Goal: Information Seeking & Learning: Learn about a topic

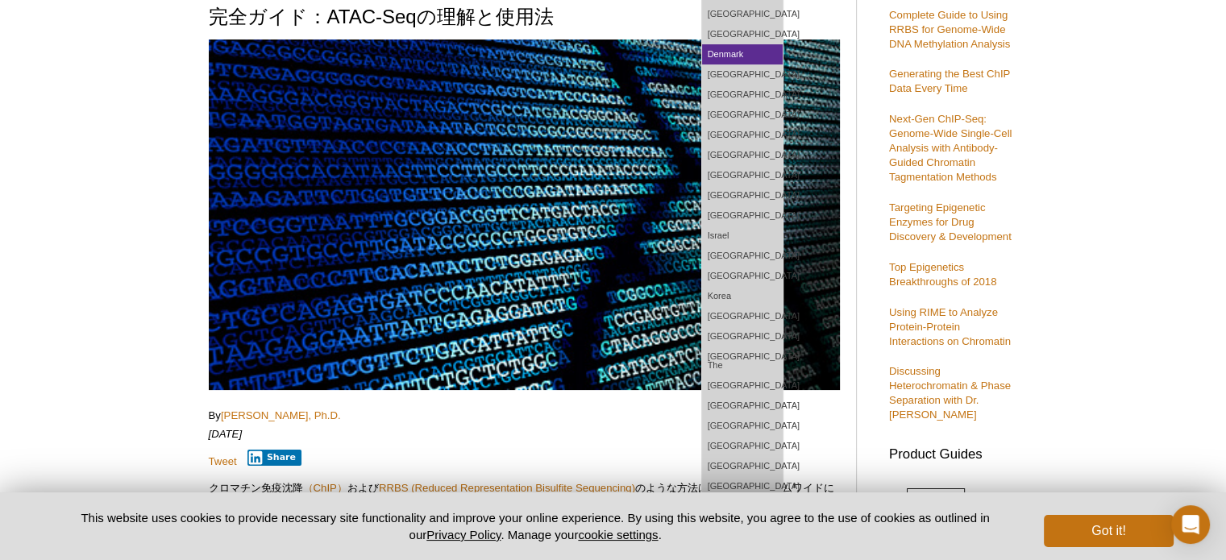
scroll to position [172, 0]
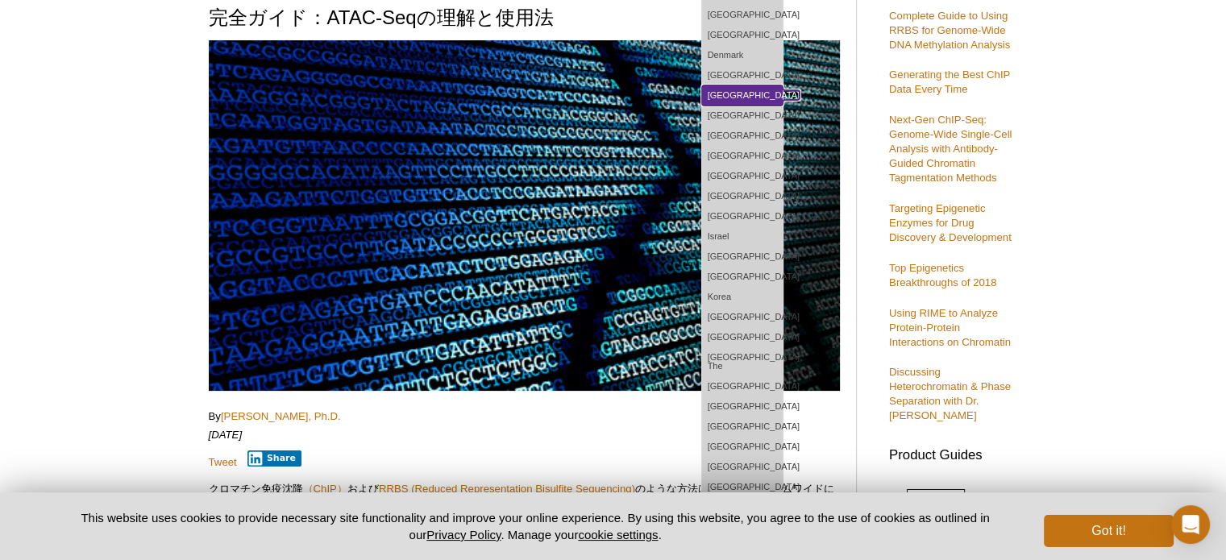
click at [782, 93] on link "[GEOGRAPHIC_DATA]" at bounding box center [742, 95] width 81 height 20
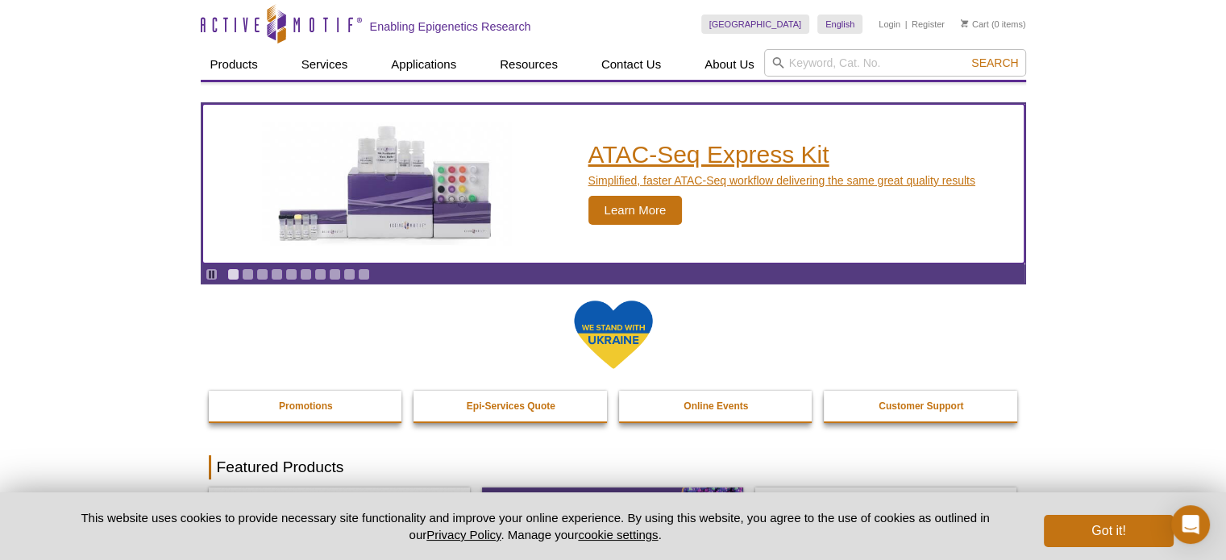
click at [676, 151] on h2 "ATAC-Seq Express Kit" at bounding box center [781, 155] width 387 height 24
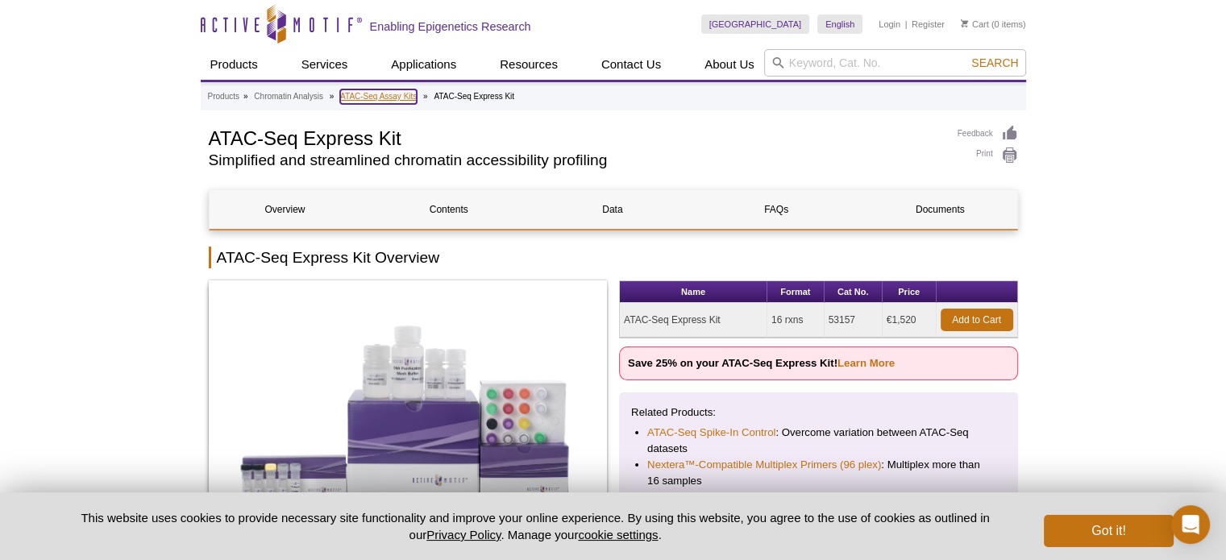
click at [351, 96] on link "ATAC-Seq Assay Kits" at bounding box center [378, 96] width 77 height 15
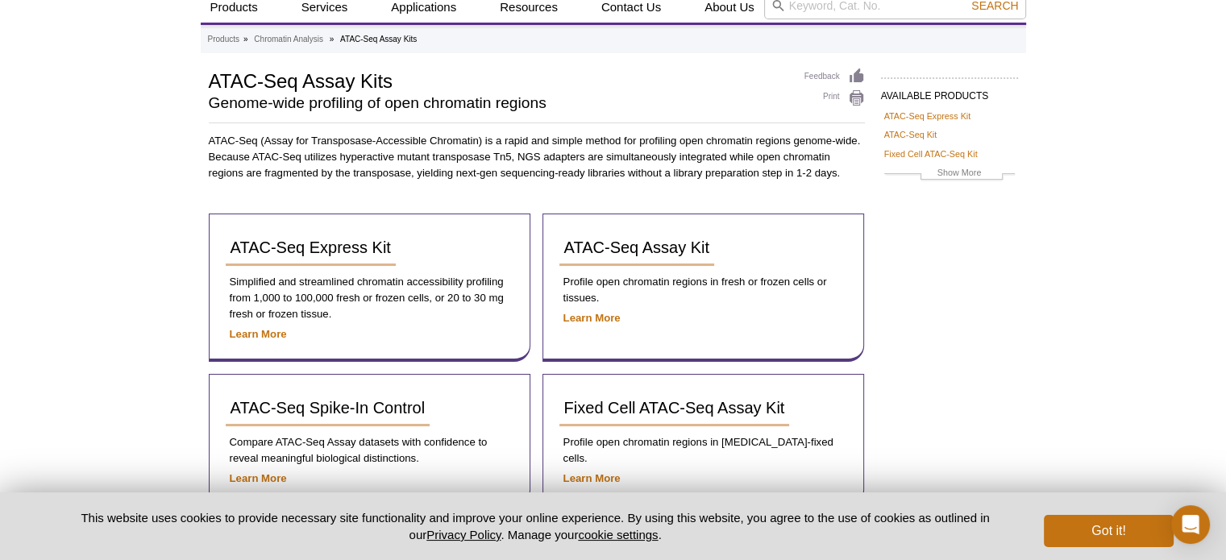
scroll to position [56, 0]
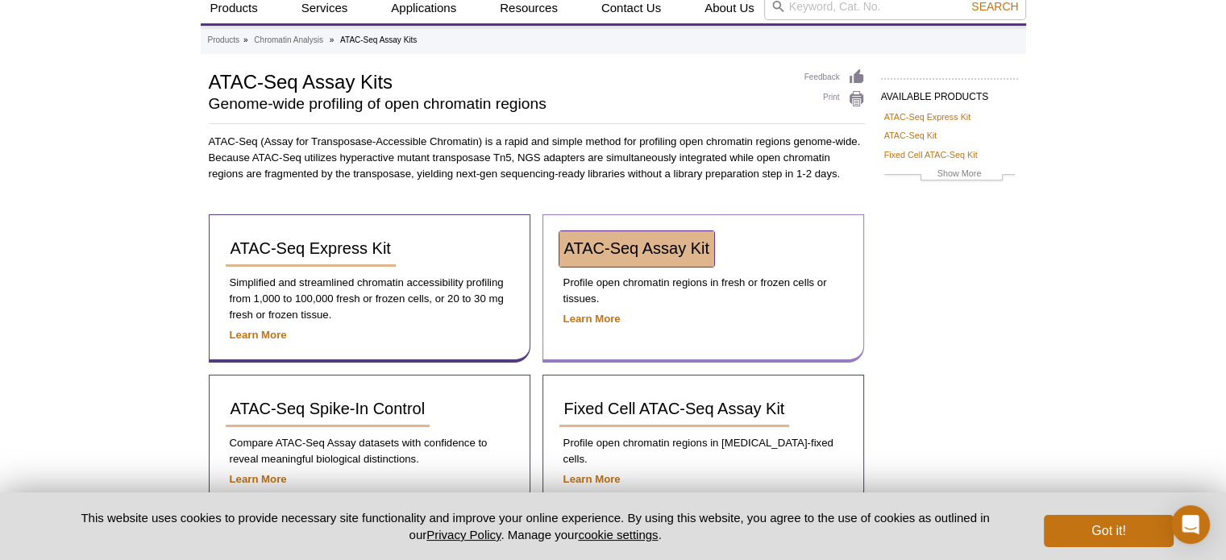
click at [635, 243] on span "ATAC-Seq Assay Kit" at bounding box center [636, 248] width 145 height 18
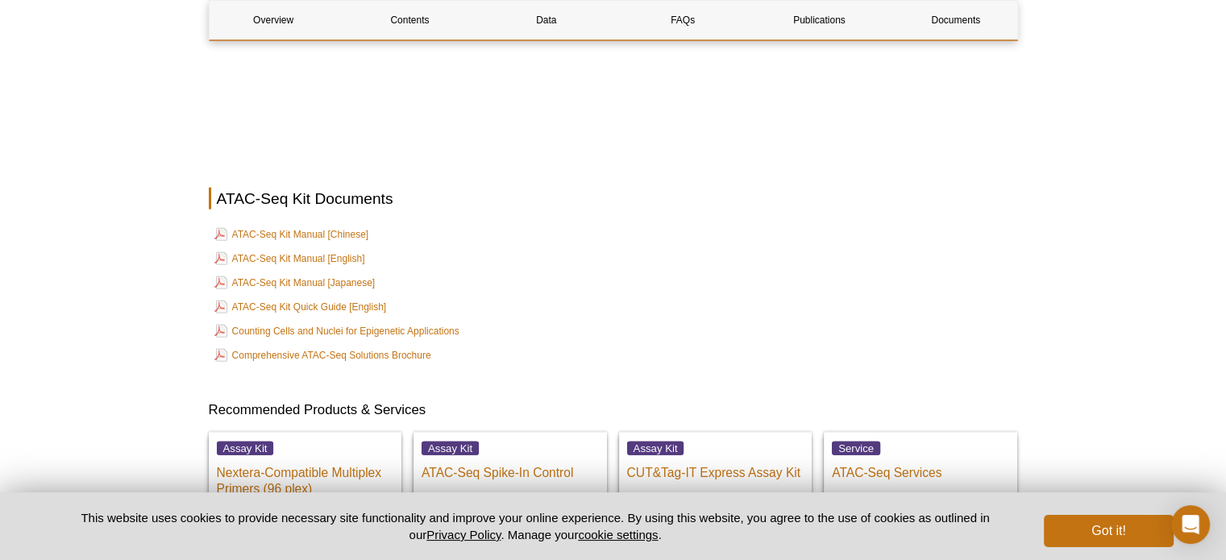
scroll to position [3678, 0]
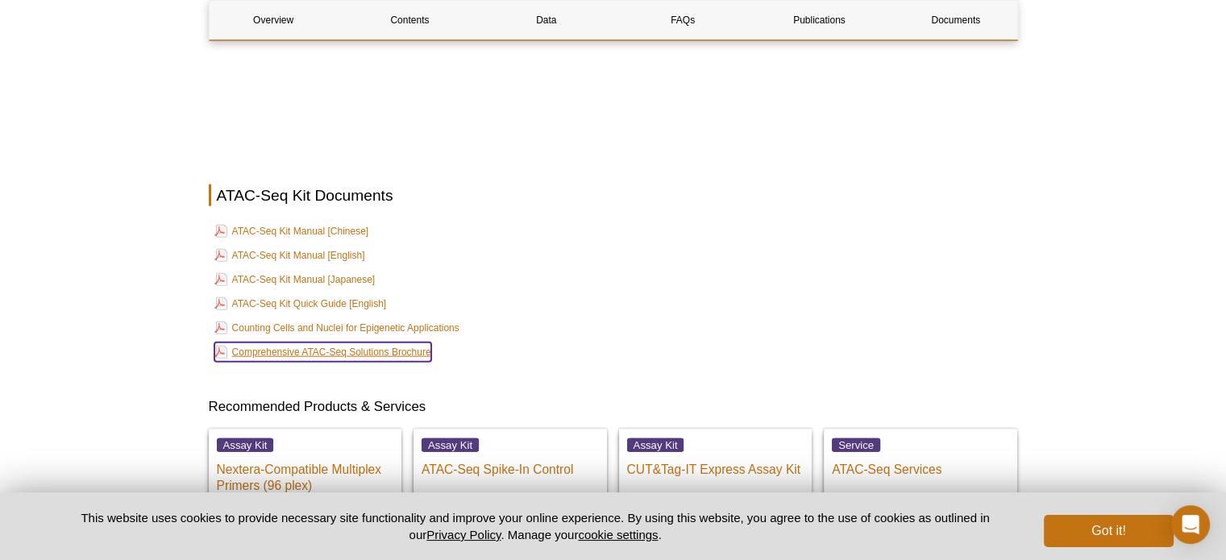
click at [335, 346] on link "Comprehensive ATAC-Seq Solutions Brochure" at bounding box center [322, 351] width 217 height 19
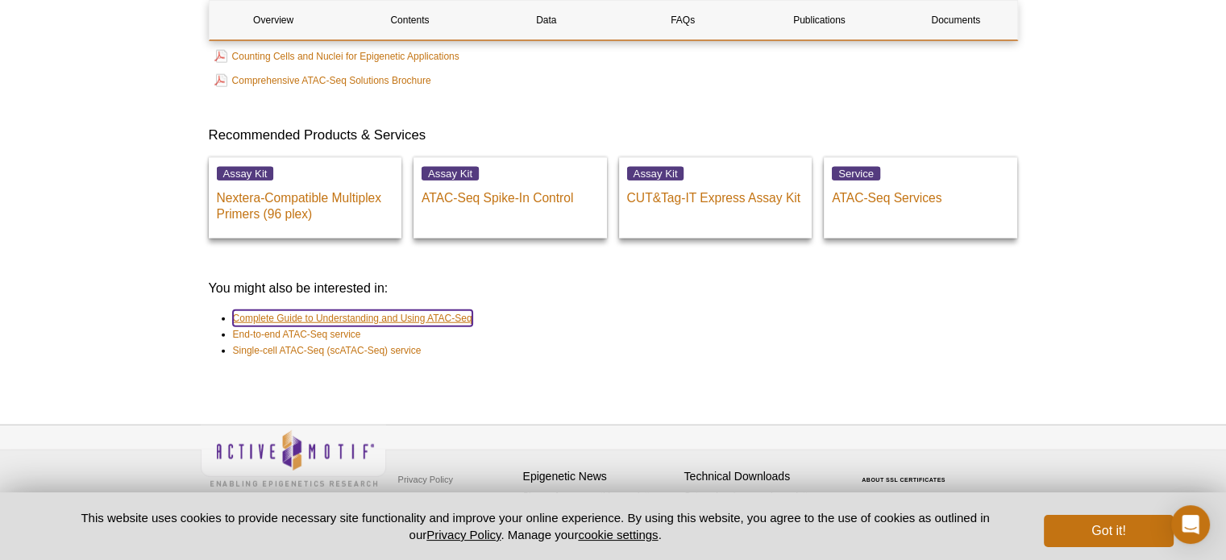
click at [388, 313] on link "Complete Guide to Understanding and Using ATAC-Seq" at bounding box center [352, 318] width 239 height 16
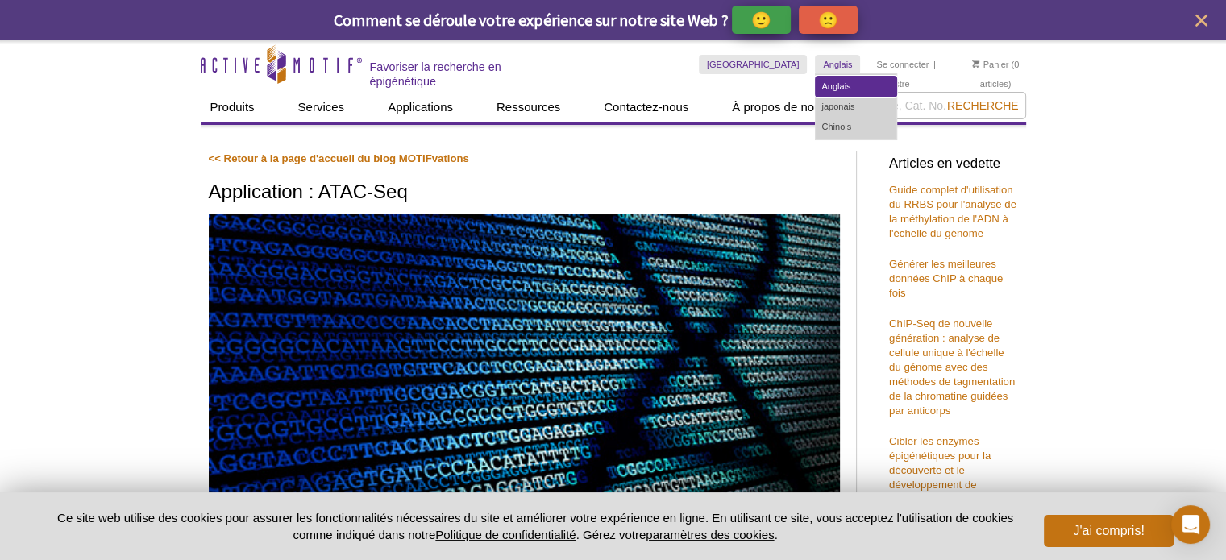
click at [821, 85] on font "Anglais" at bounding box center [835, 86] width 29 height 10
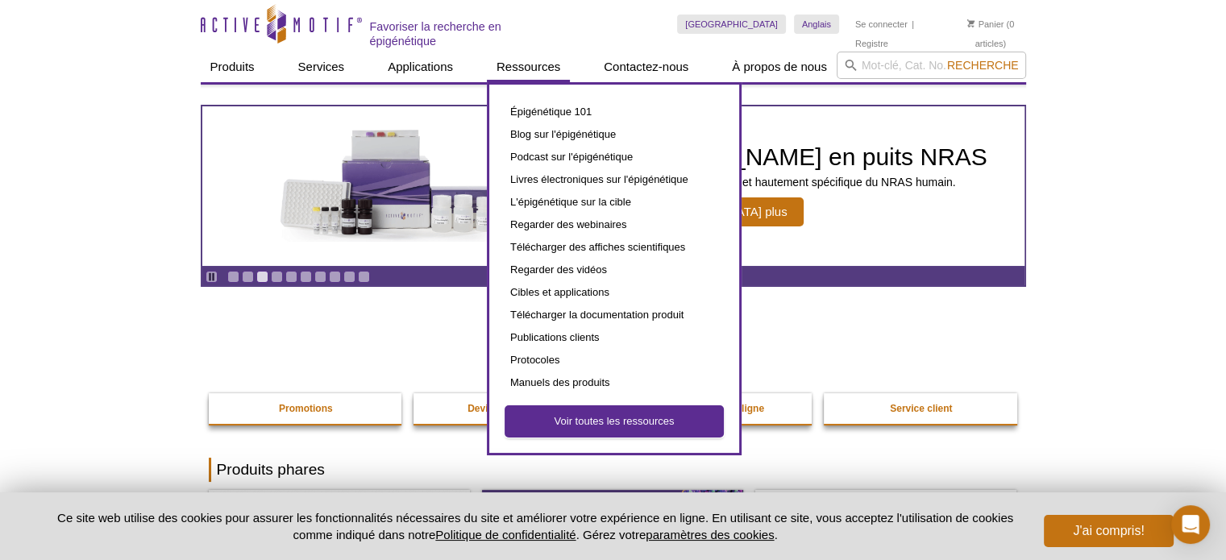
click at [583, 415] on font "Voir toutes les ressources" at bounding box center [614, 421] width 120 height 12
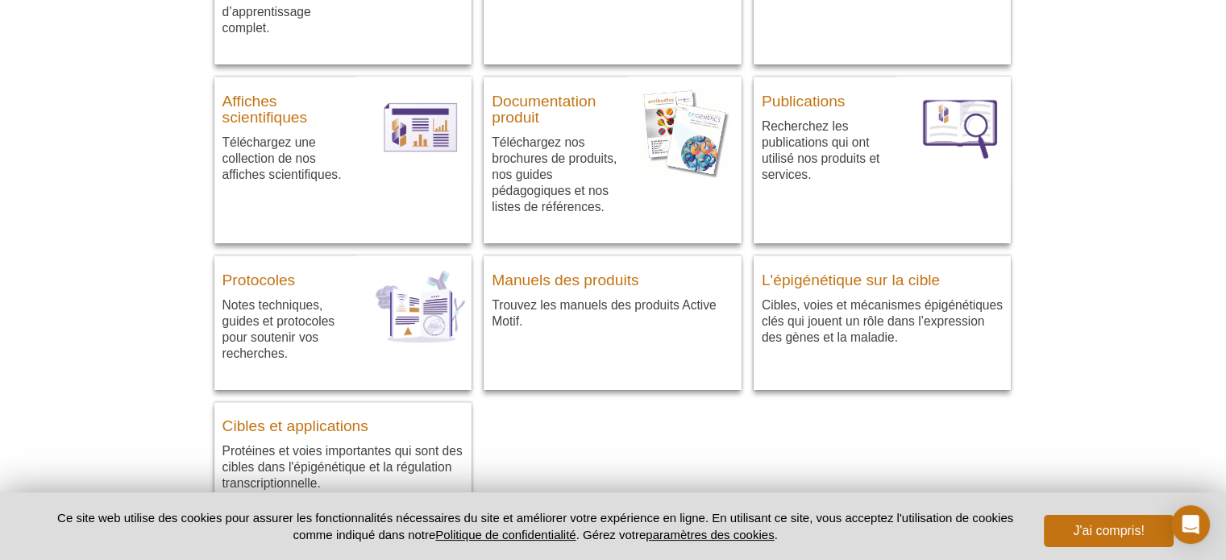
scroll to position [403, 0]
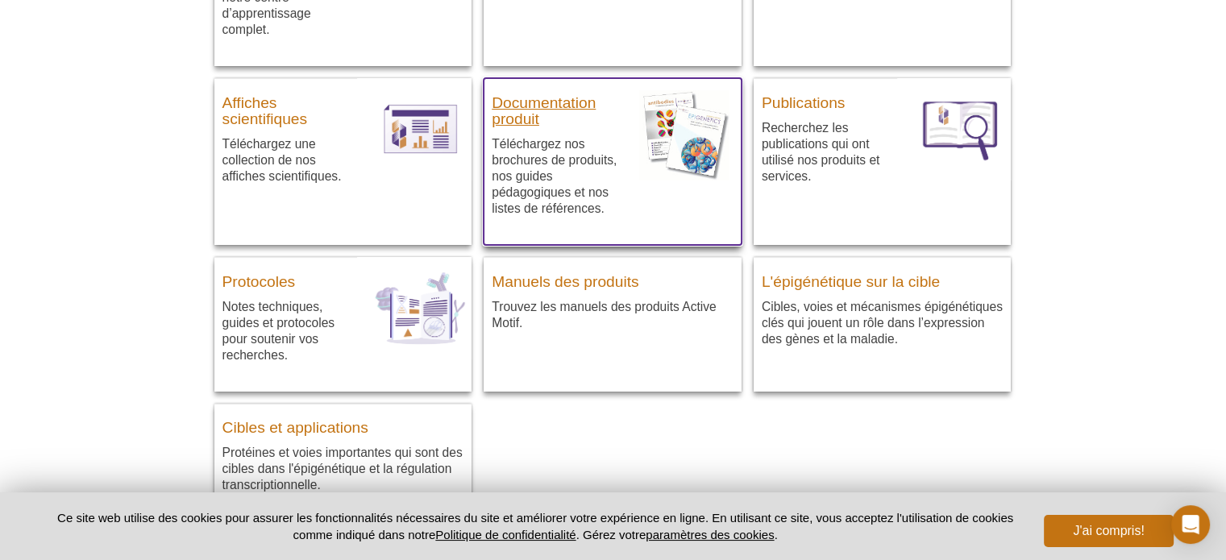
click at [537, 103] on font "Documentation produit" at bounding box center [544, 110] width 104 height 33
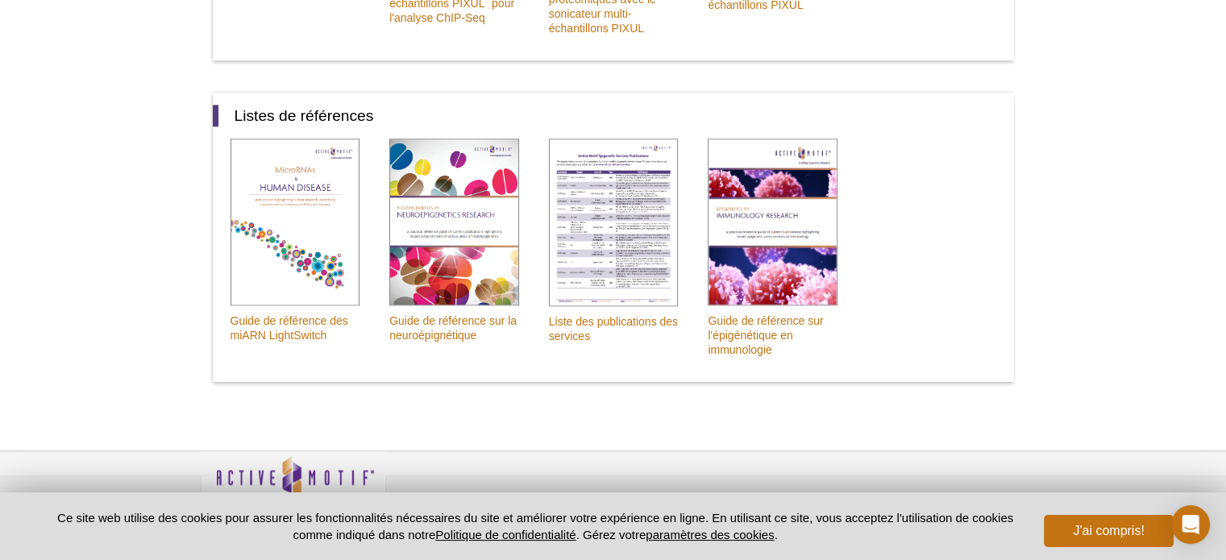
scroll to position [1476, 0]
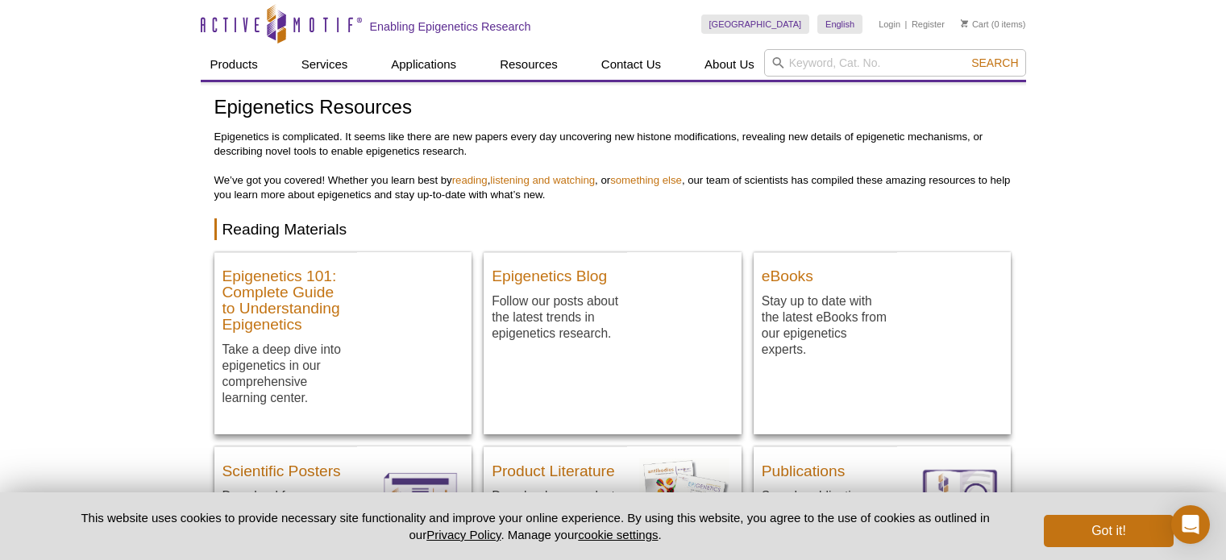
scroll to position [391, 0]
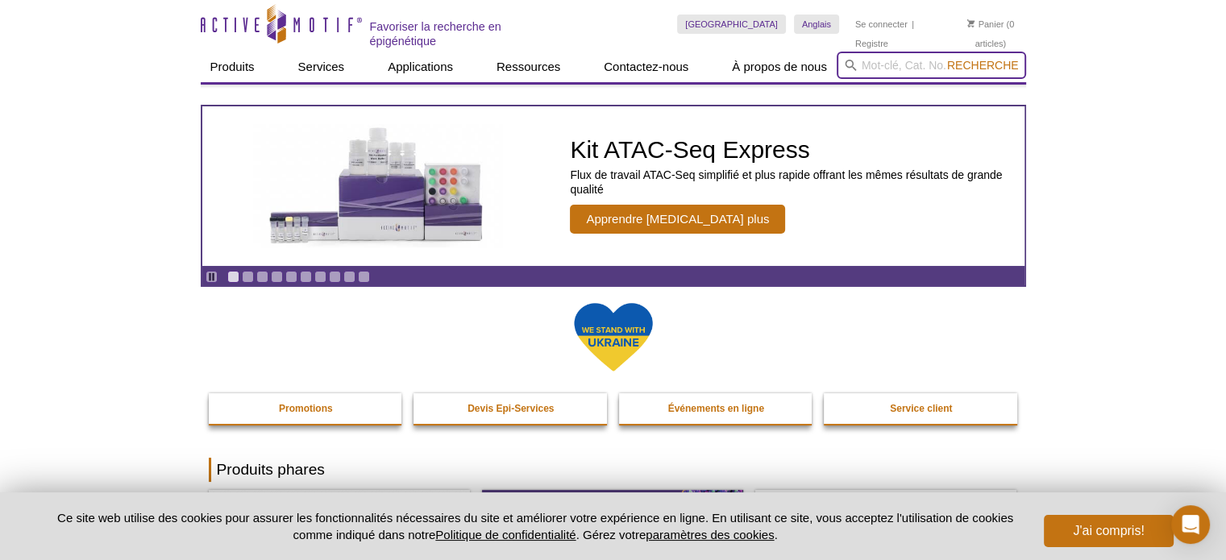
click at [921, 52] on input "search" at bounding box center [930, 65] width 189 height 27
type input "atacseq"
click at [942, 58] on button "Recherche" at bounding box center [982, 65] width 81 height 15
